Goal: Unclear

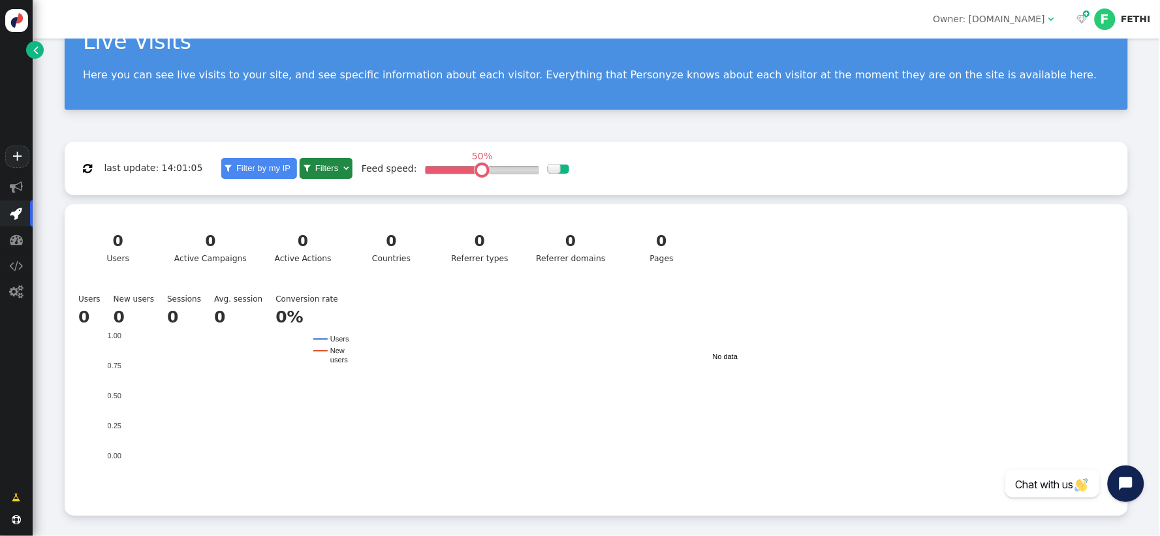
scroll to position [112, 0]
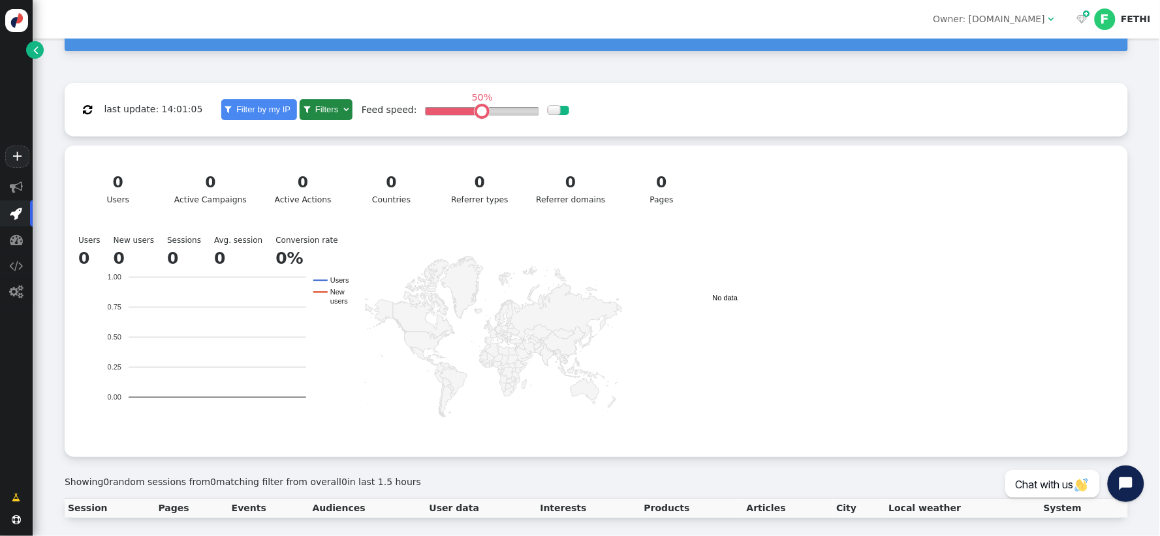
click at [225, 185] on div "0" at bounding box center [210, 182] width 72 height 23
click at [299, 185] on div "0" at bounding box center [303, 182] width 65 height 23
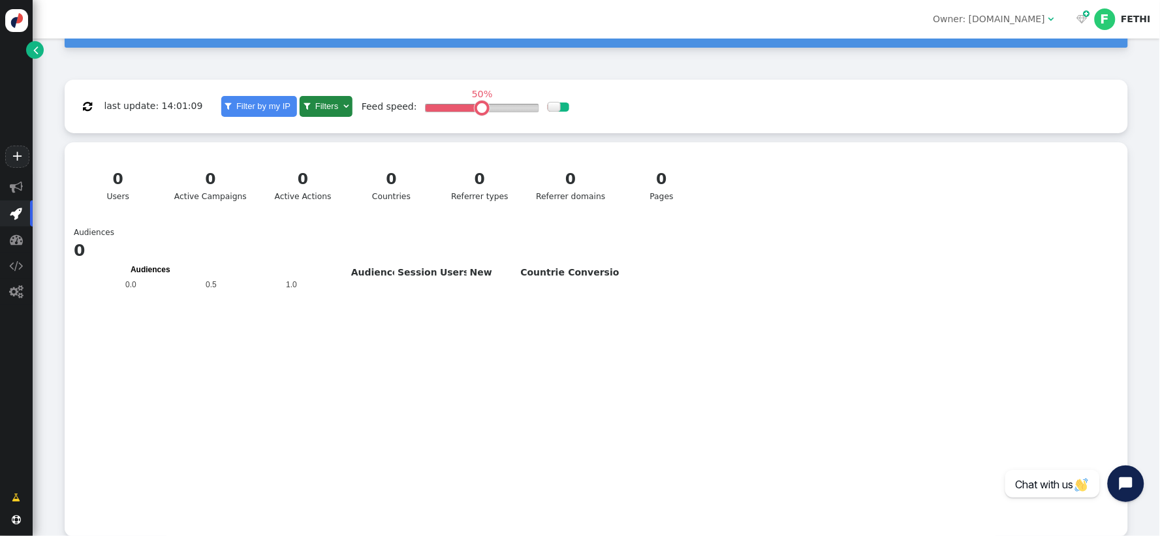
click at [375, 185] on div "0" at bounding box center [391, 179] width 65 height 23
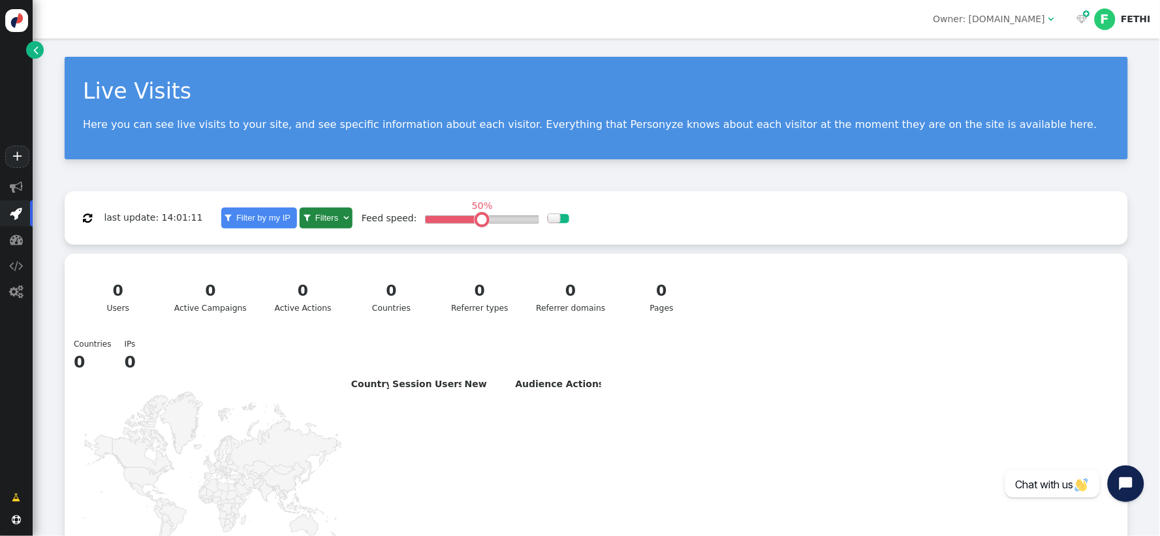
click at [492, 294] on div "0" at bounding box center [480, 290] width 65 height 23
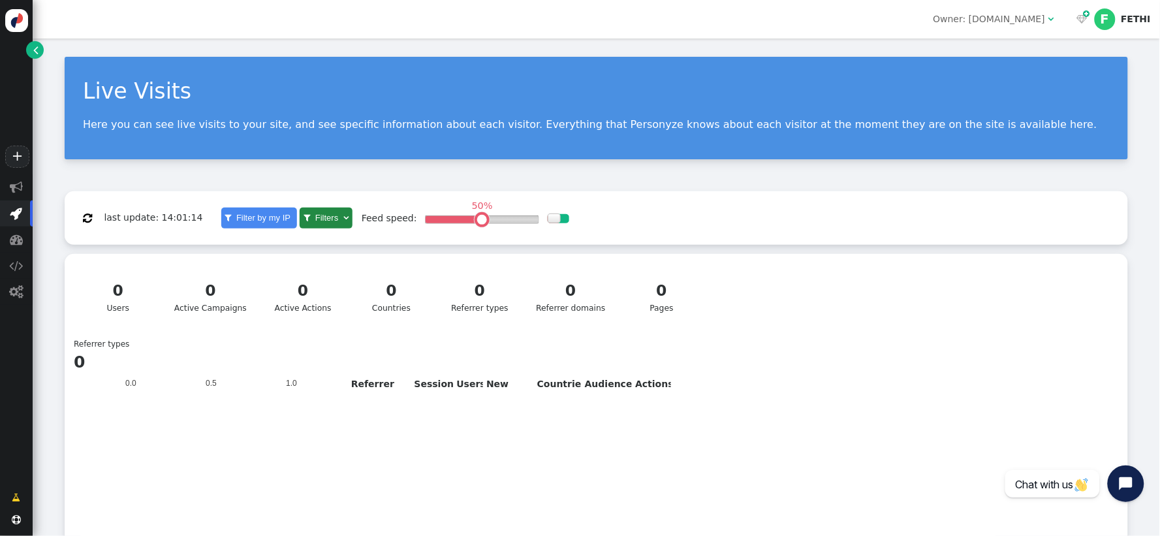
click at [564, 296] on div "0" at bounding box center [570, 290] width 69 height 23
click at [124, 295] on div "0" at bounding box center [118, 290] width 65 height 23
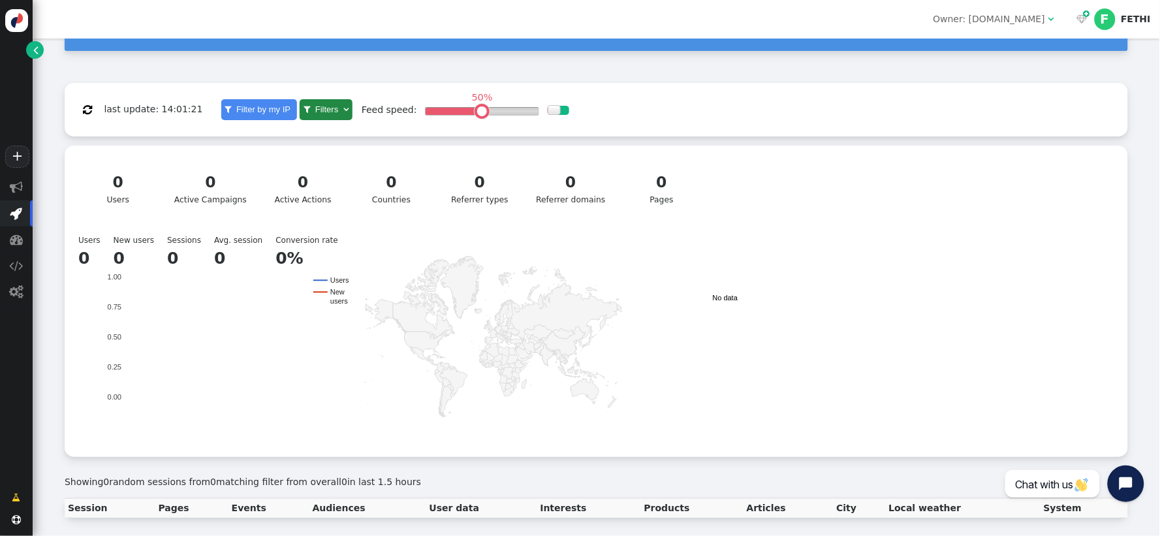
scroll to position [112, 0]
